Goal: Task Accomplishment & Management: Manage account settings

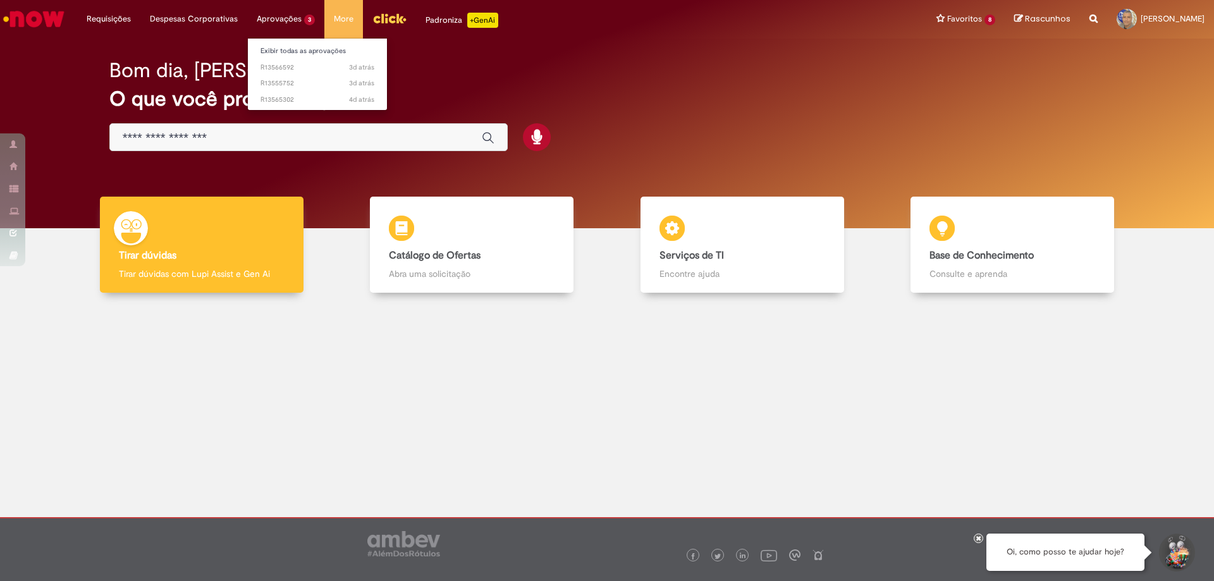
click at [280, 21] on li "Aprovações 3 Exibir todas as aprovações 3d atrás 3 dias atrás R13566592 3d atrá…" at bounding box center [285, 19] width 77 height 38
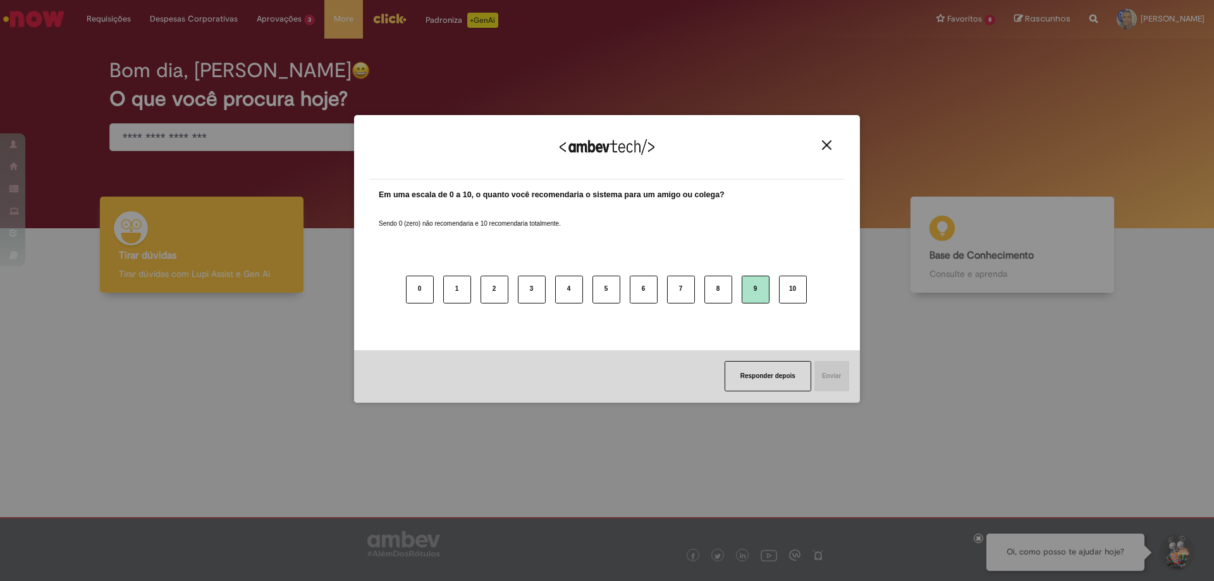
click at [743, 288] on button "9" at bounding box center [756, 290] width 28 height 28
click at [758, 370] on button "Responder depois" at bounding box center [766, 376] width 87 height 30
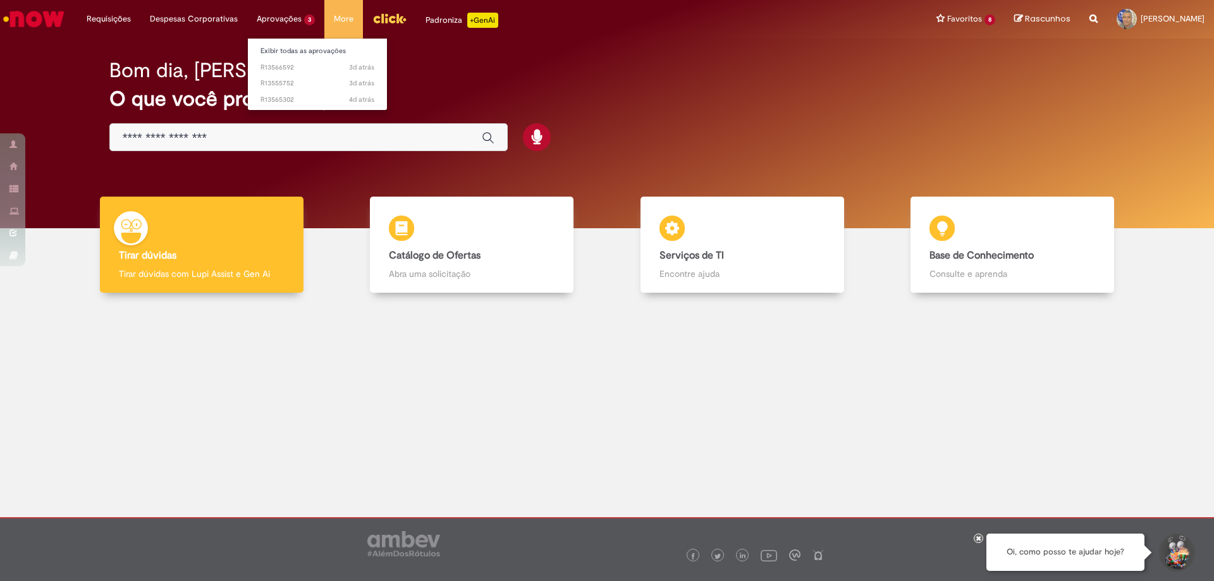
click at [301, 22] on li "Aprovações 3 Exibir todas as aprovações 3d atrás 3 dias atrás R13566592 3d atrá…" at bounding box center [285, 19] width 77 height 38
click at [292, 64] on span "3d atrás 3 dias atrás R13566592" at bounding box center [318, 68] width 114 height 10
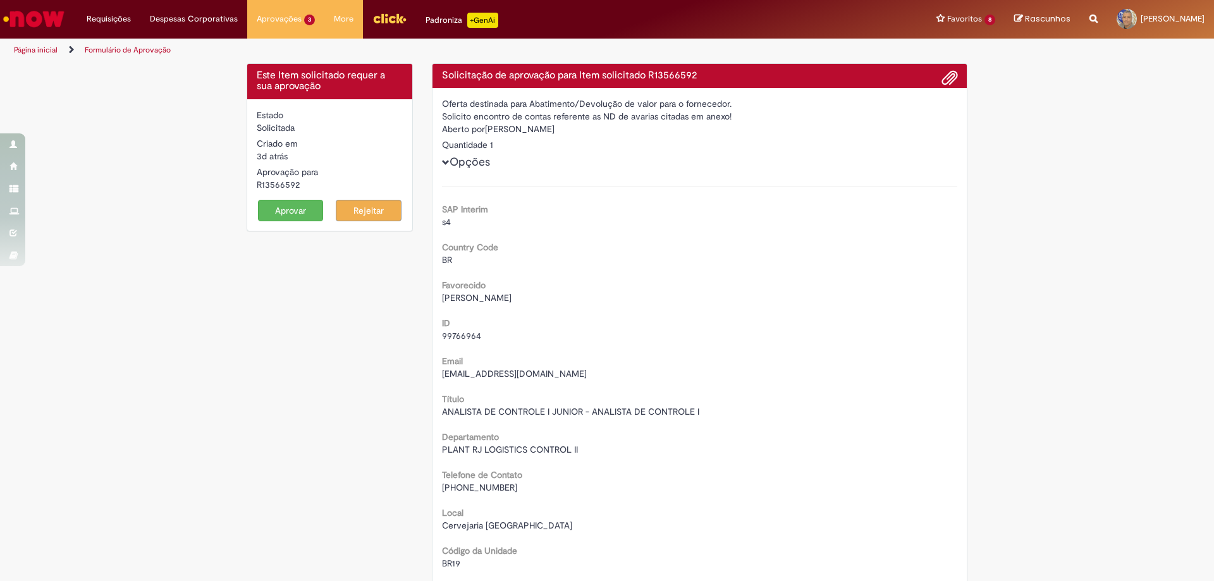
click at [286, 212] on button "Aprovar" at bounding box center [291, 210] width 66 height 21
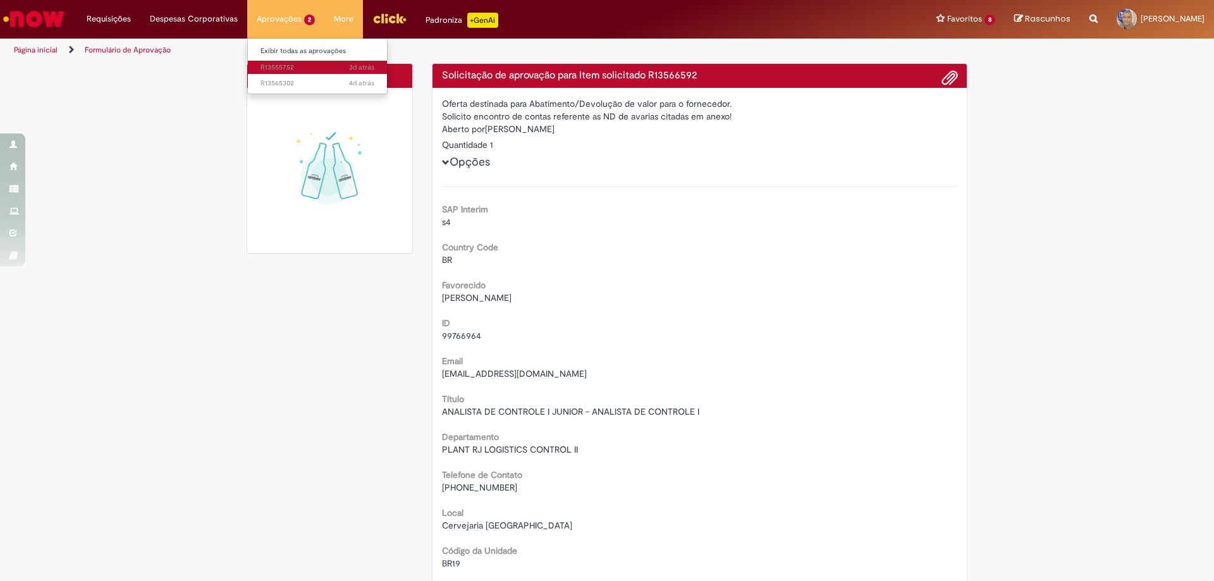
click at [269, 66] on span "3d atrás 3 dias atrás R13555752" at bounding box center [318, 68] width 114 height 10
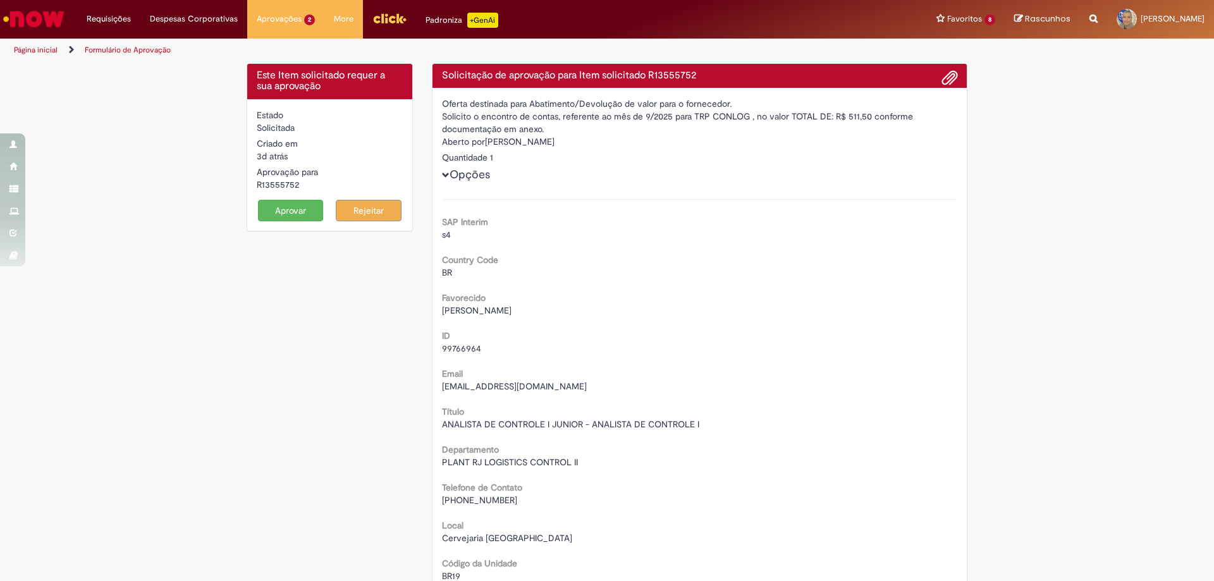
click at [285, 212] on button "Aprovar" at bounding box center [291, 210] width 66 height 21
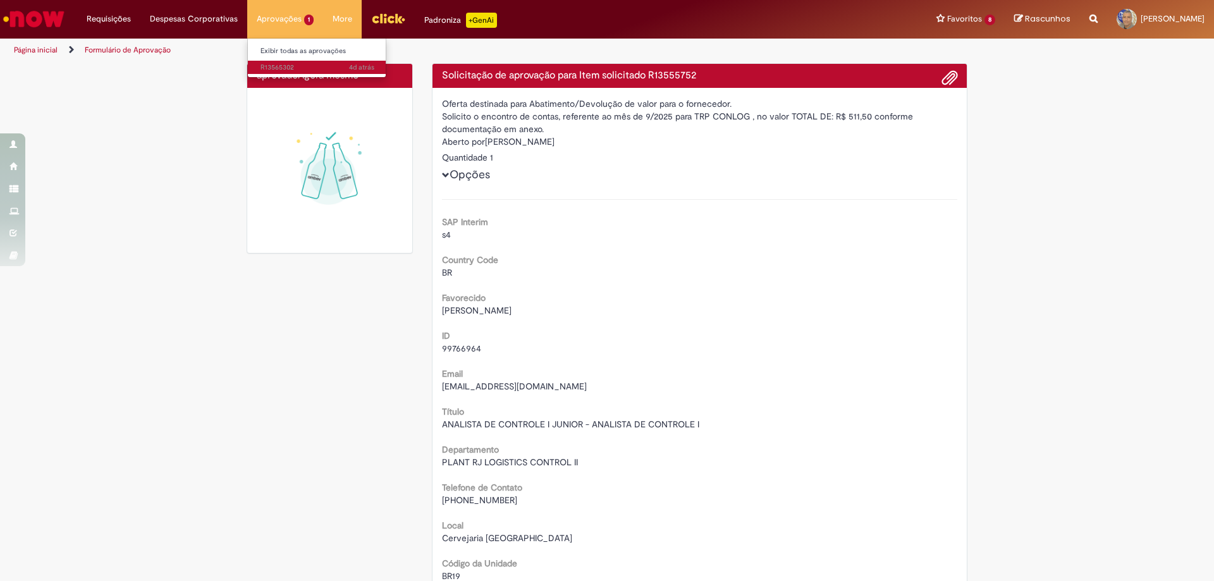
click at [278, 67] on span "4d atrás 4 dias atrás R13565302" at bounding box center [318, 68] width 114 height 10
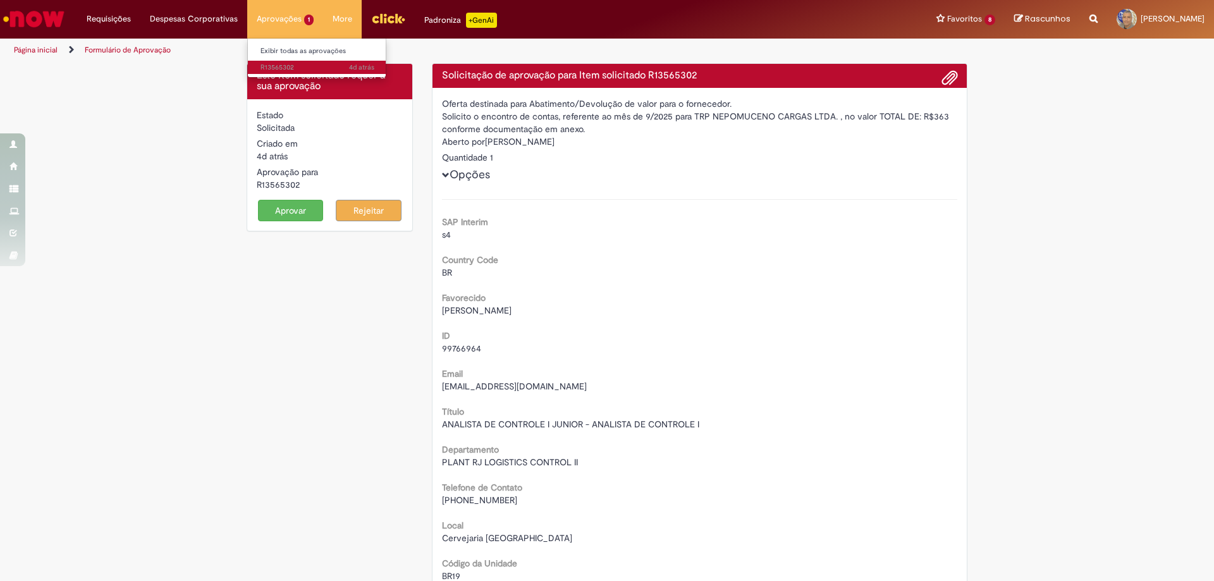
click at [277, 66] on span "4d atrás 4 dias atrás R13565302" at bounding box center [318, 68] width 114 height 10
click at [283, 208] on button "Aprovar" at bounding box center [291, 210] width 66 height 21
